Goal: Check status: Check status

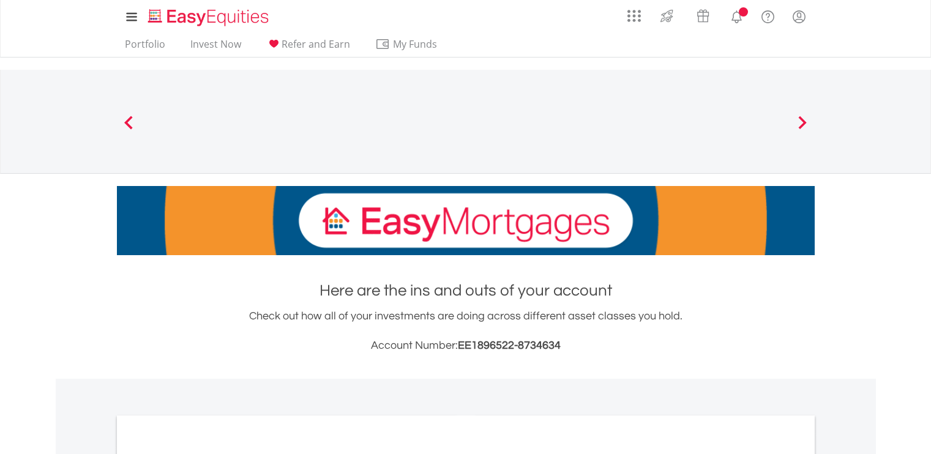
scroll to position [438, 0]
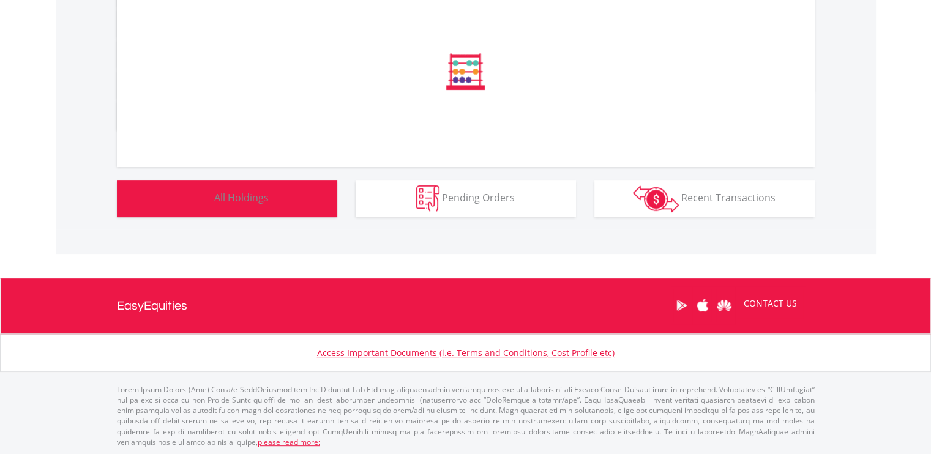
click at [323, 203] on button "Holdings All Holdings" at bounding box center [227, 198] width 220 height 37
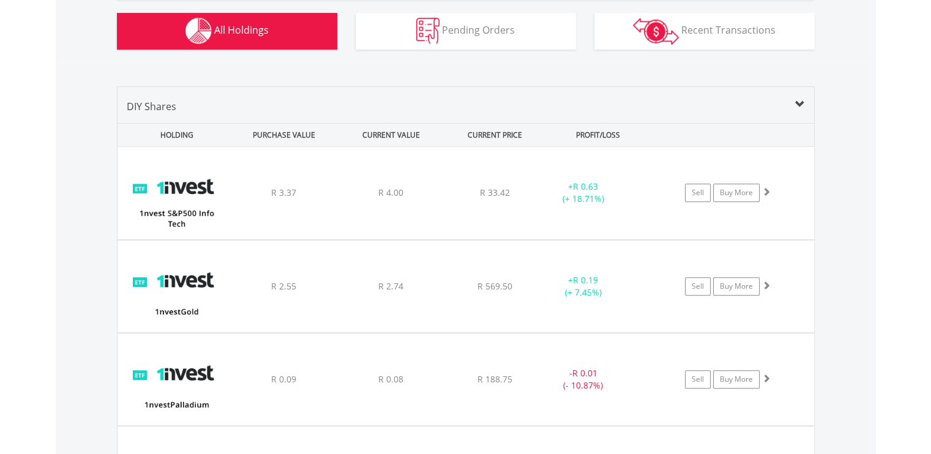
scroll to position [683, 0]
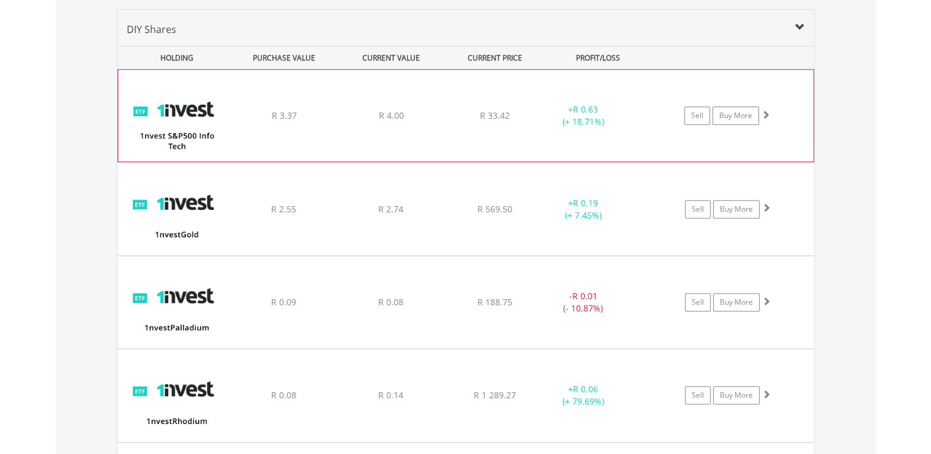
click at [401, 117] on span "R 4.00" at bounding box center [390, 116] width 25 height 12
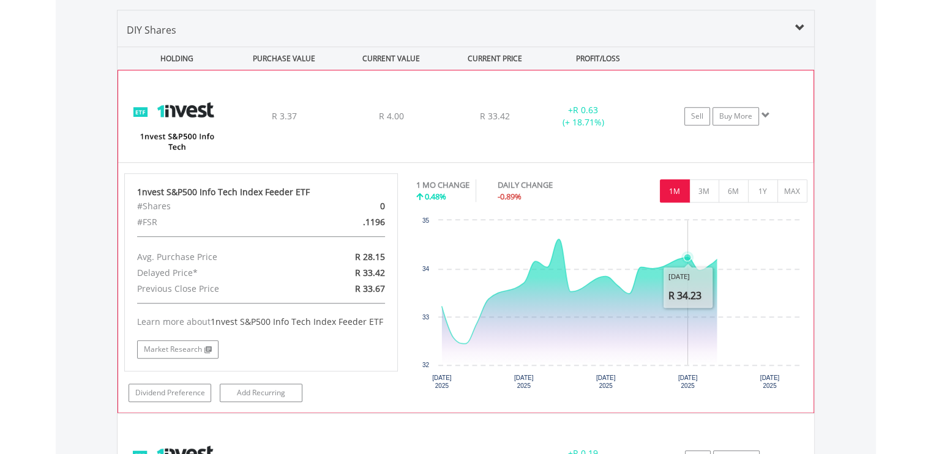
scroll to position [117, 232]
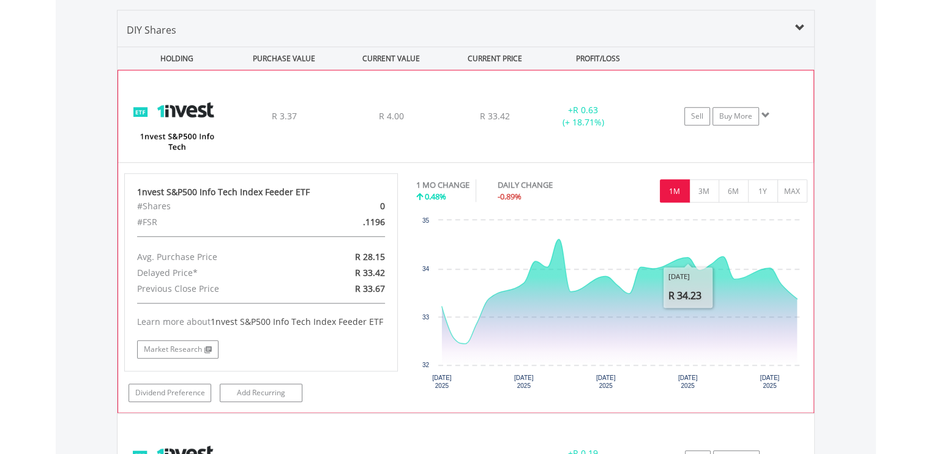
click at [475, 145] on div "﻿ 1nvest S&P500 Info Tech Index Feeder ETF R 3.37 R 4.00 R 33.42 + R 0.63 (+ 18…" at bounding box center [465, 116] width 695 height 92
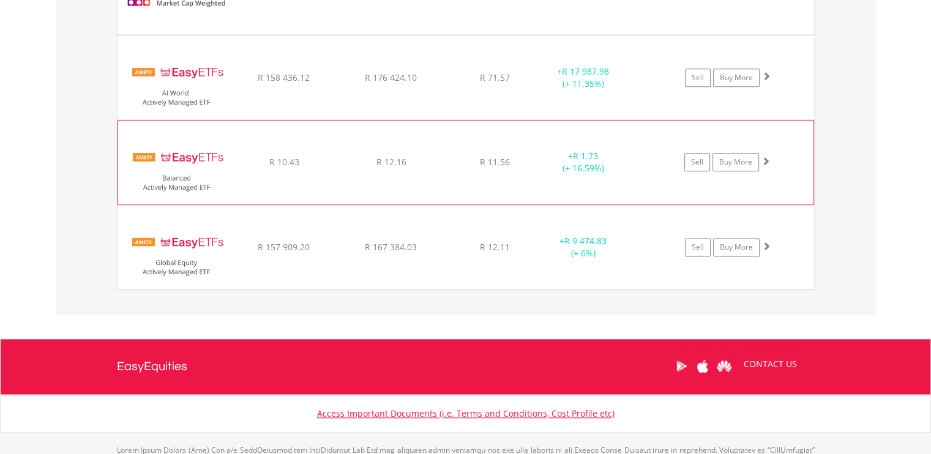
scroll to position [1559, 0]
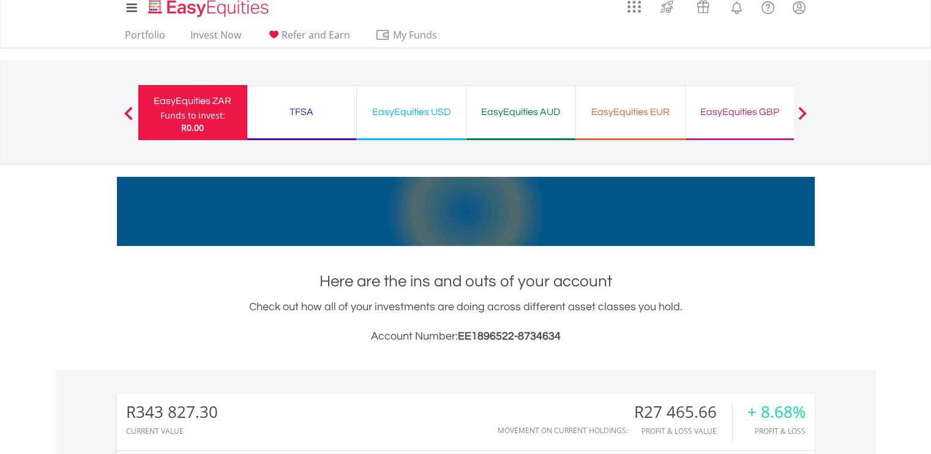
scroll to position [0, 0]
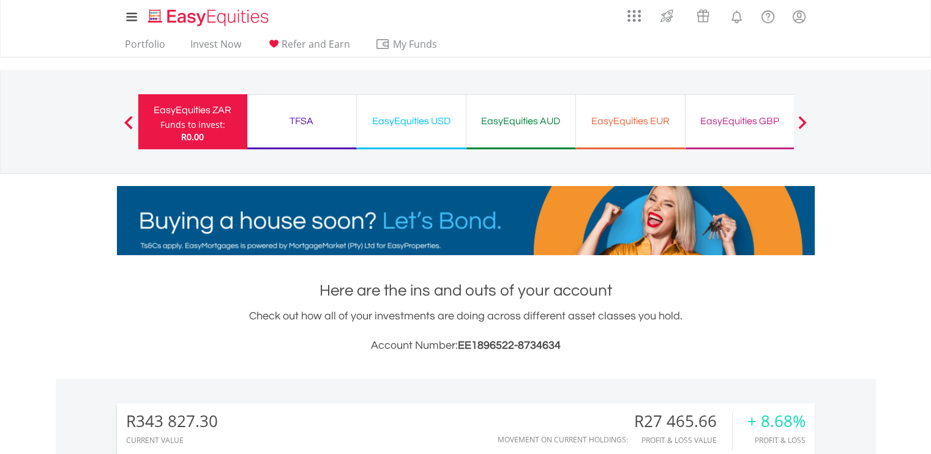
click at [302, 110] on div "TFSA Funds to invest: R0.00" at bounding box center [302, 121] width 110 height 55
